Goal: Task Accomplishment & Management: Use online tool/utility

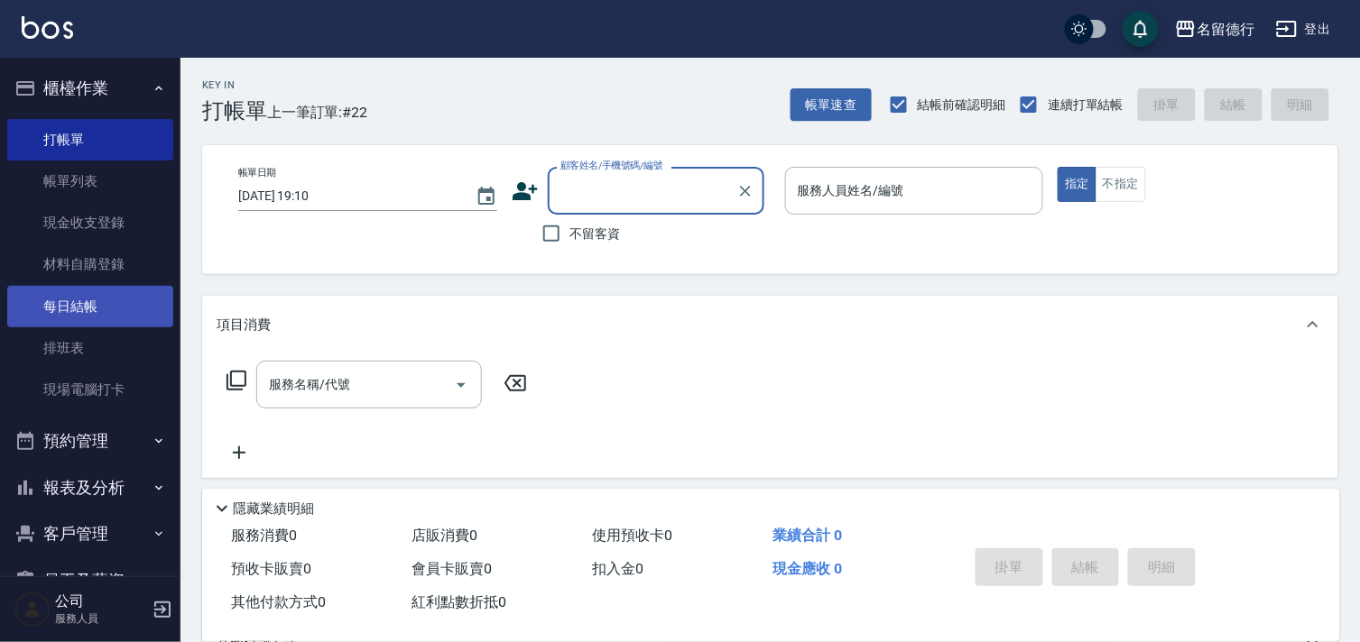
click at [84, 300] on link "每日結帳" at bounding box center [90, 307] width 166 height 42
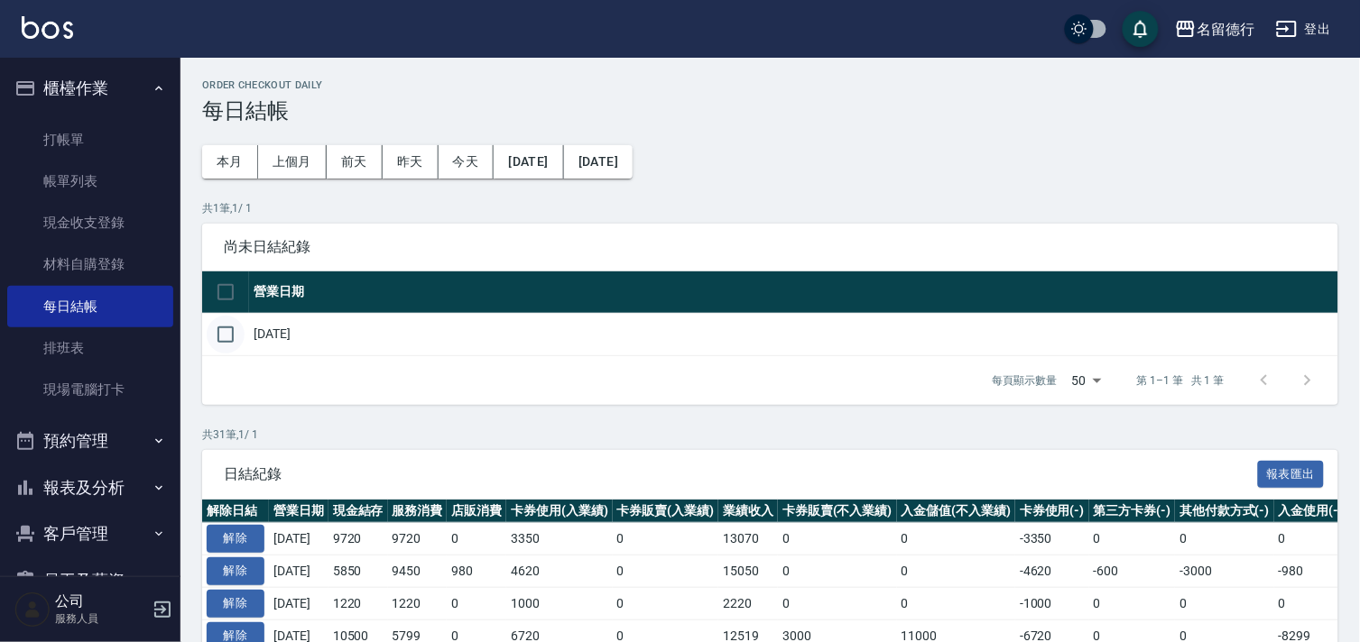
click at [232, 341] on input "checkbox" at bounding box center [226, 335] width 38 height 38
checkbox input "true"
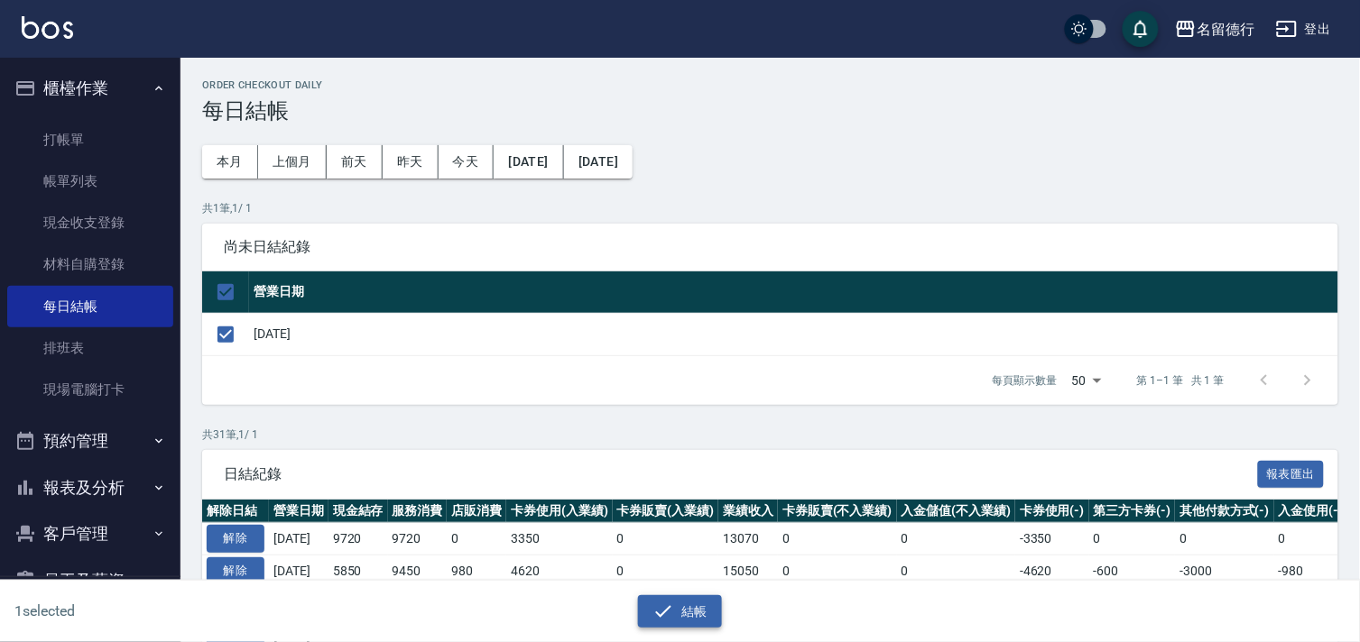
click at [677, 607] on button "結帳" at bounding box center [680, 612] width 84 height 33
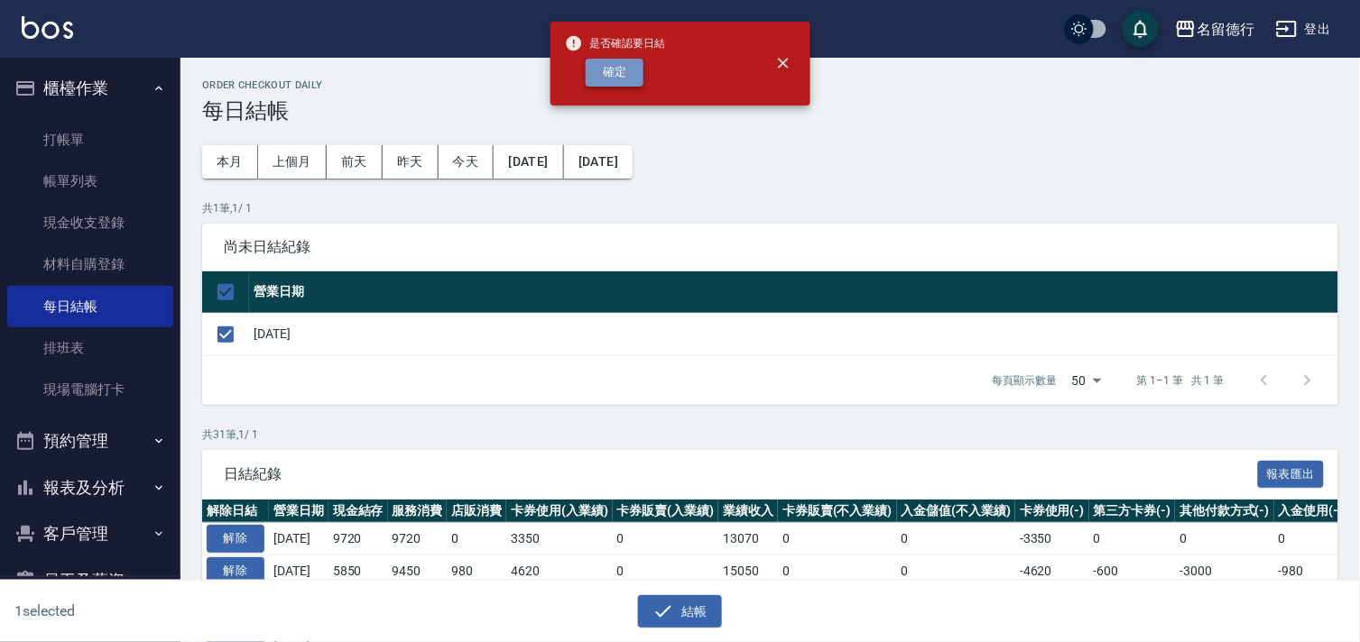
click at [633, 75] on button "確定" at bounding box center [615, 73] width 58 height 28
checkbox input "false"
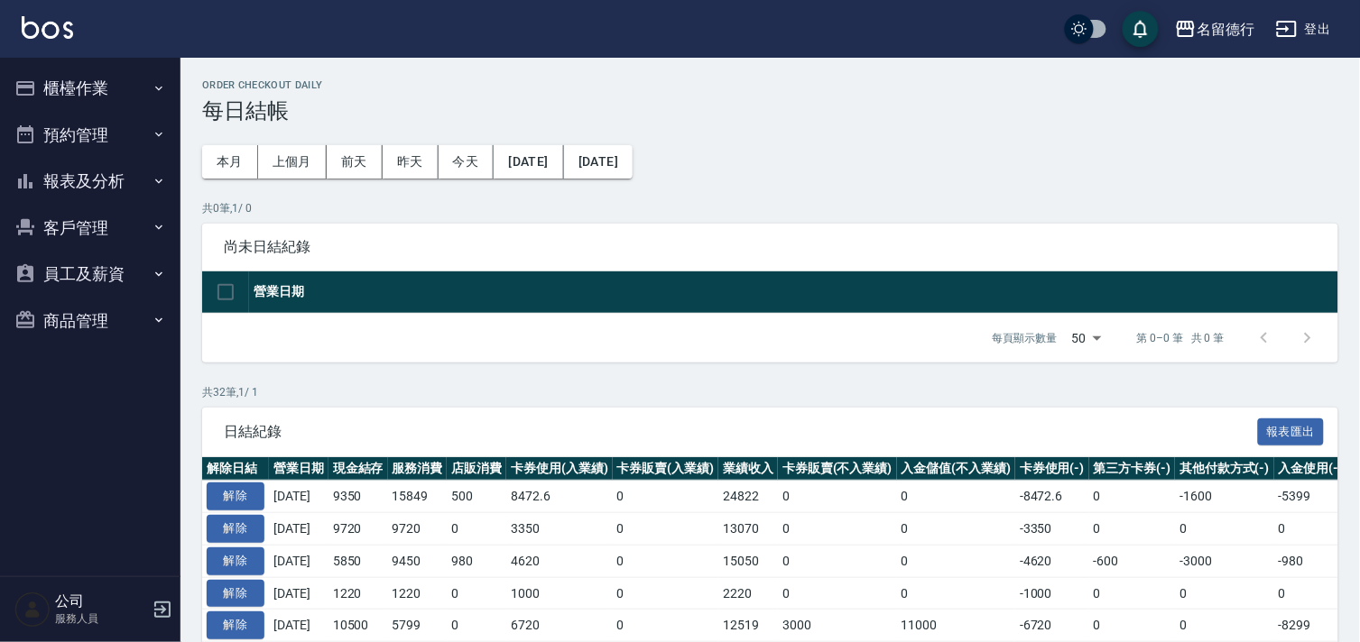
click at [88, 192] on button "報表及分析" at bounding box center [90, 181] width 166 height 47
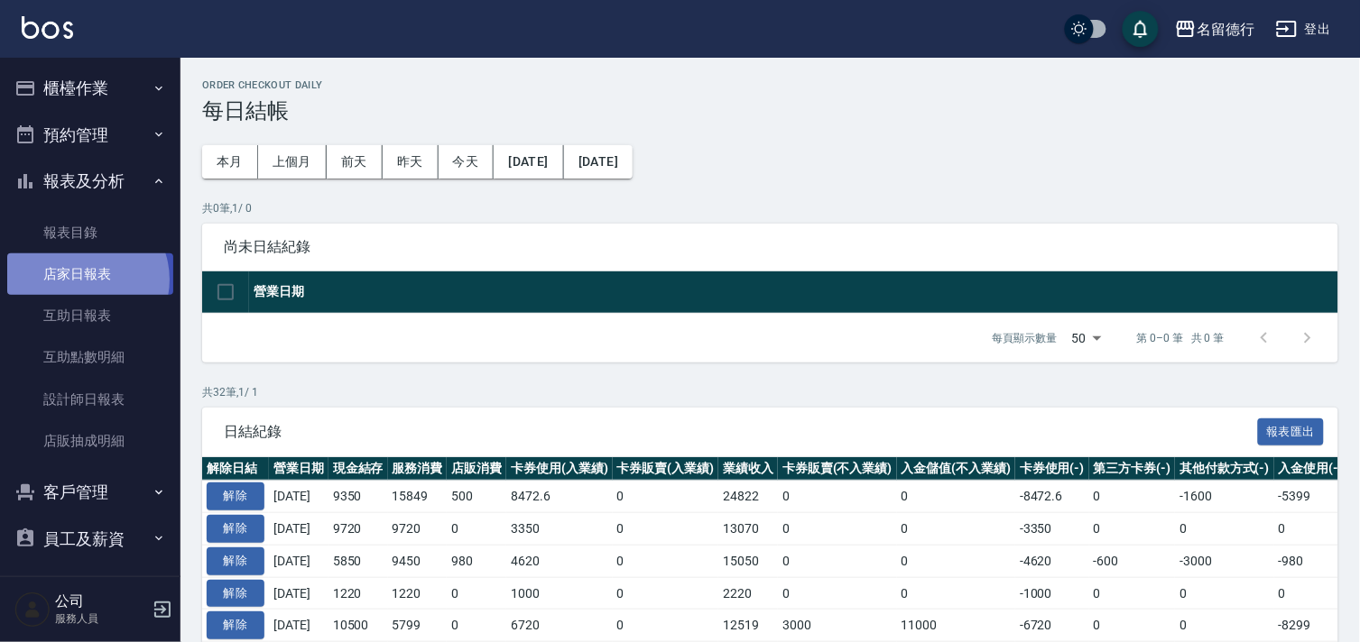
click at [84, 280] on link "店家日報表" at bounding box center [90, 275] width 166 height 42
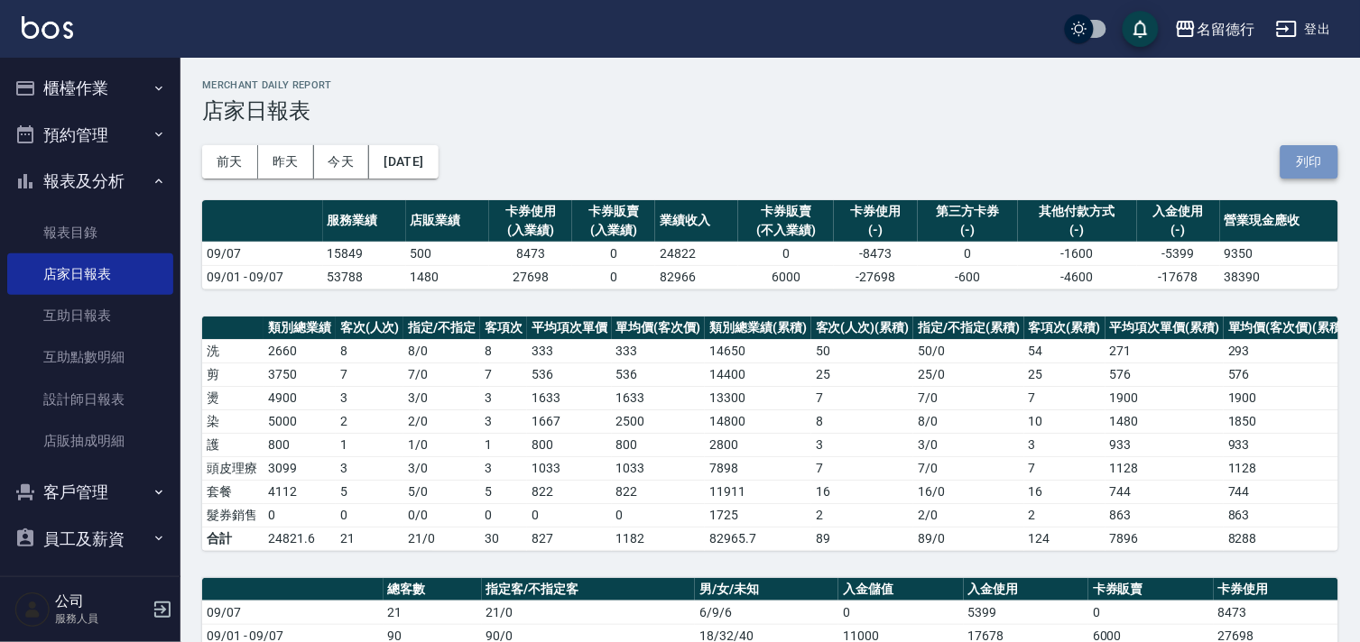
click at [1315, 155] on button "列印" at bounding box center [1309, 161] width 58 height 33
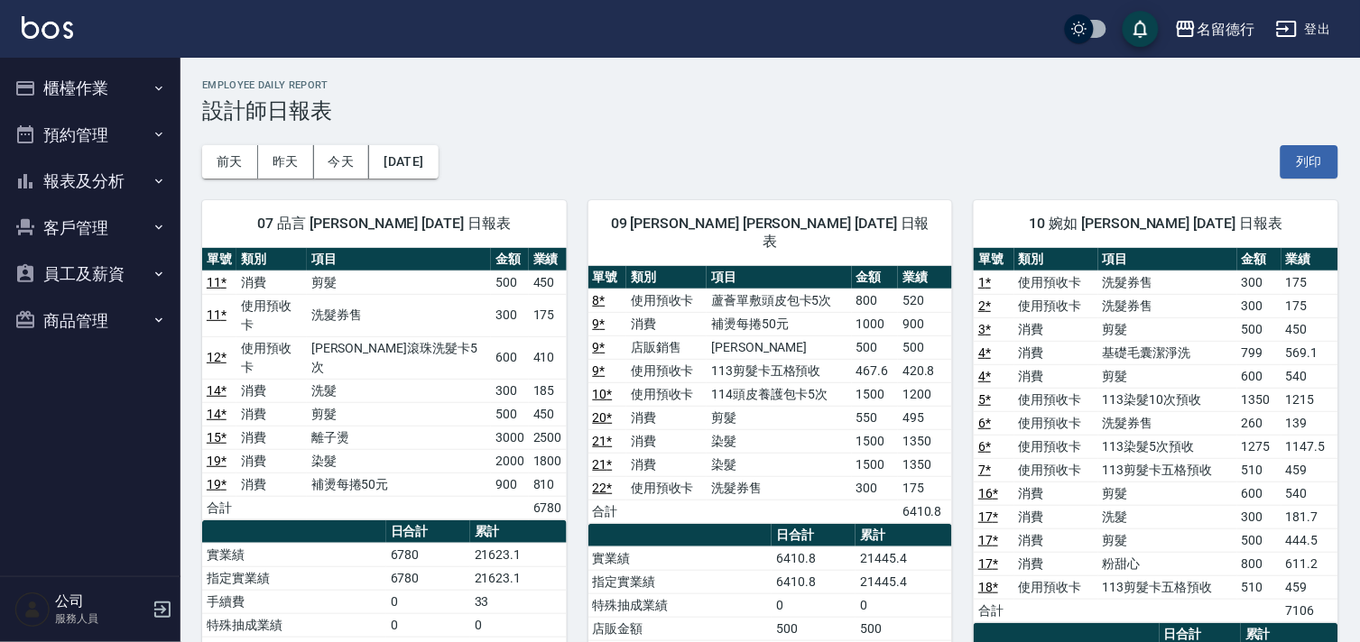
click at [1305, 160] on button "列印" at bounding box center [1309, 161] width 58 height 33
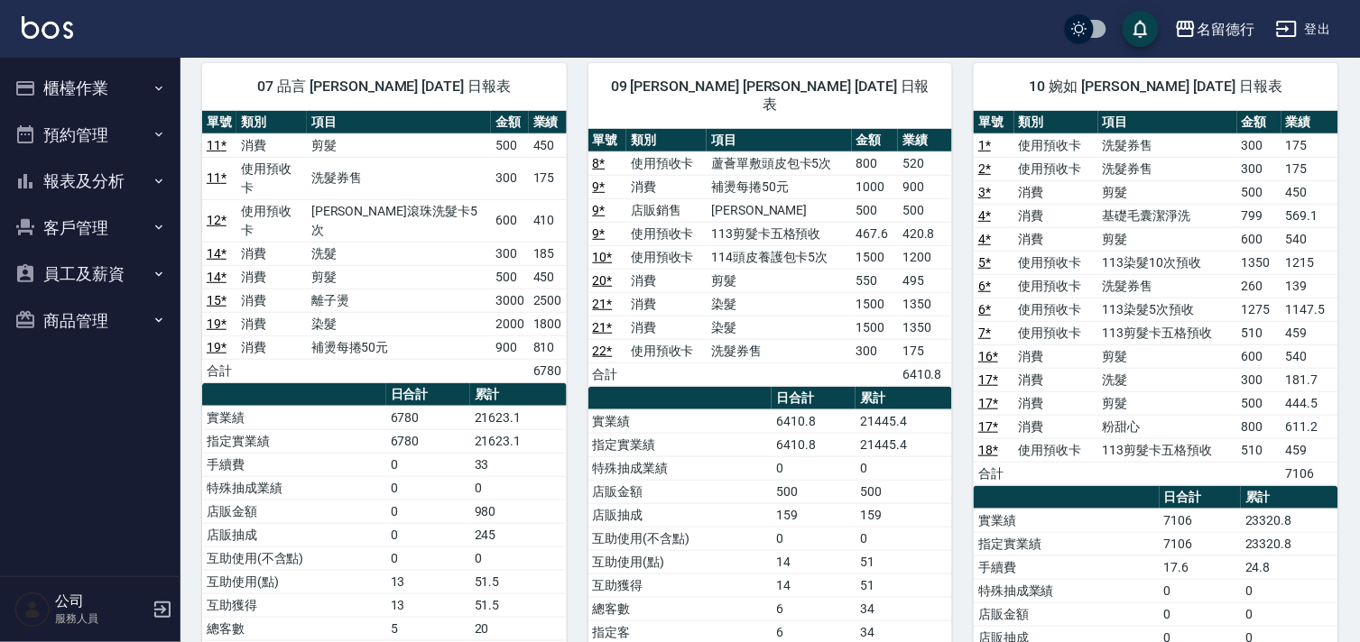
scroll to position [78, 0]
